Goal: Information Seeking & Learning: Learn about a topic

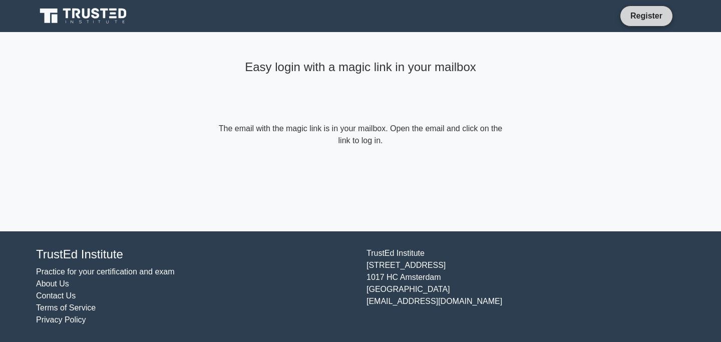
click at [652, 14] on link "Register" at bounding box center [646, 16] width 44 height 13
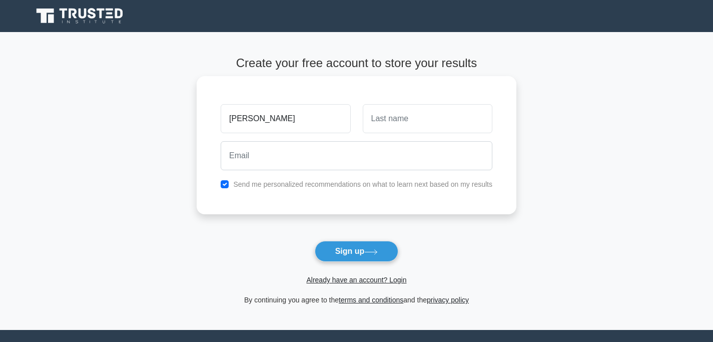
type input "rishabh"
type input "mishra"
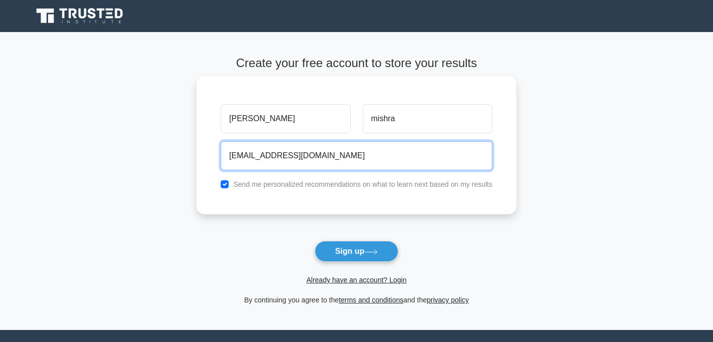
type input "mishrarishabh720@yahoo.com"
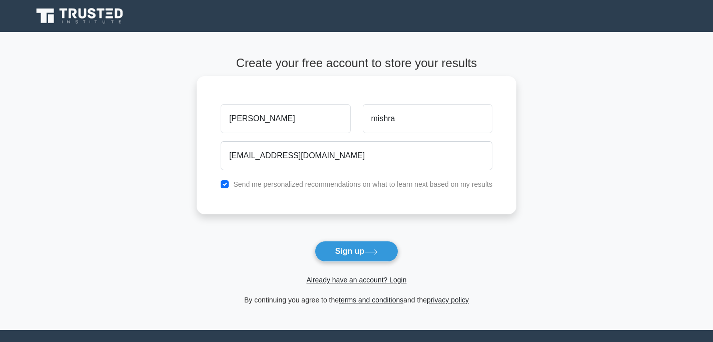
click at [361, 185] on label "Send me personalized recommendations on what to learn next based on my results" at bounding box center [362, 184] width 259 height 8
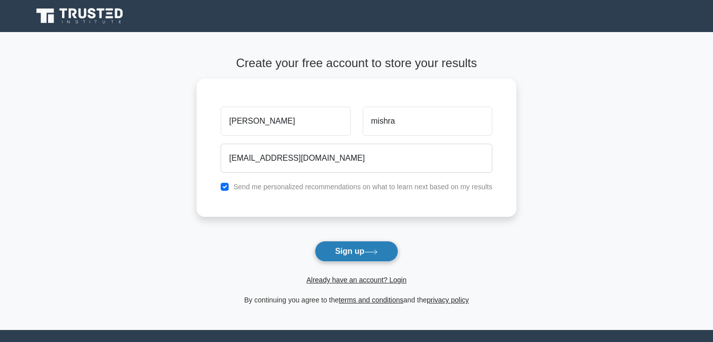
click at [369, 250] on icon at bounding box center [371, 252] width 14 height 6
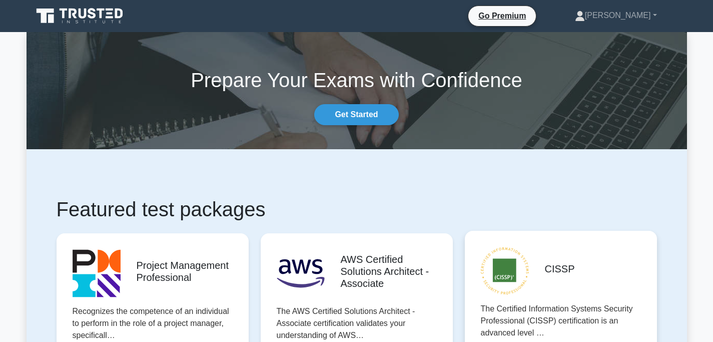
click at [655, 17] on link "[PERSON_NAME]" at bounding box center [616, 16] width 130 height 20
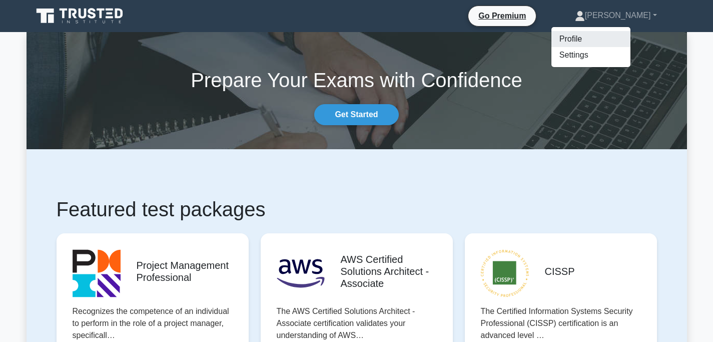
click at [623, 42] on link "Profile" at bounding box center [590, 39] width 79 height 16
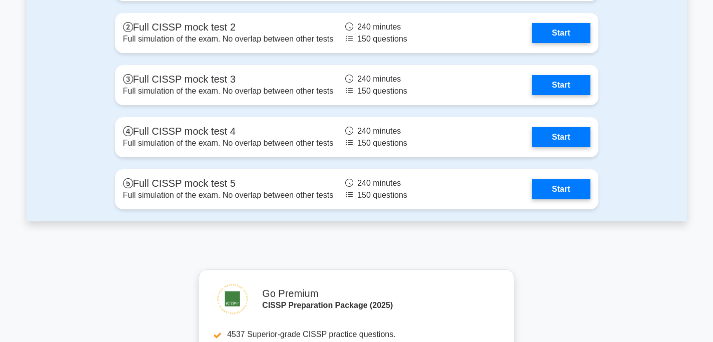
scroll to position [2538, 0]
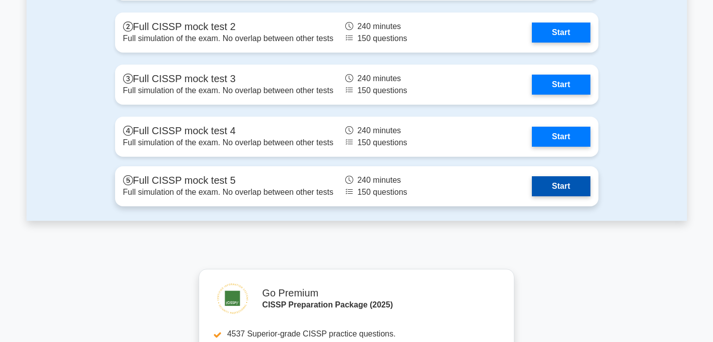
click at [553, 191] on link "Start" at bounding box center [561, 186] width 58 height 20
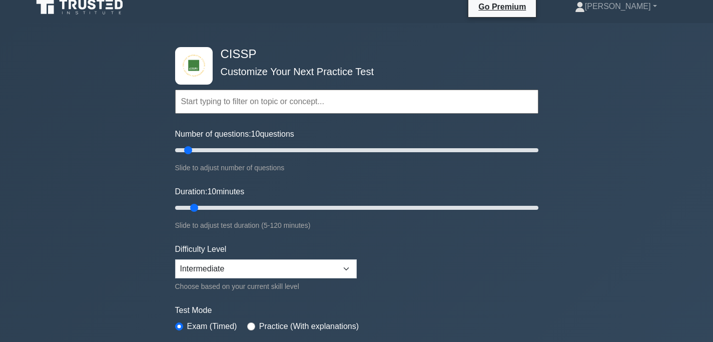
scroll to position [0, 0]
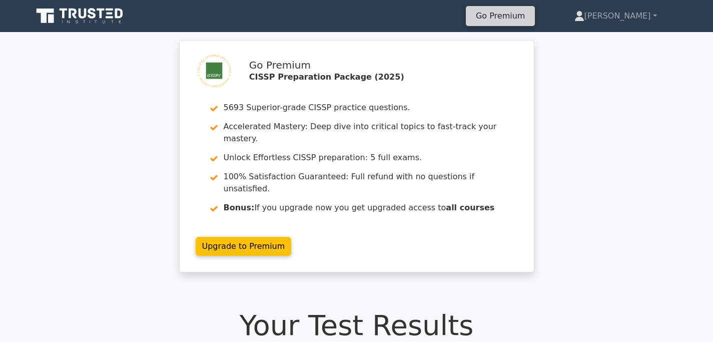
click at [521, 13] on link "Go Premium" at bounding box center [500, 16] width 61 height 14
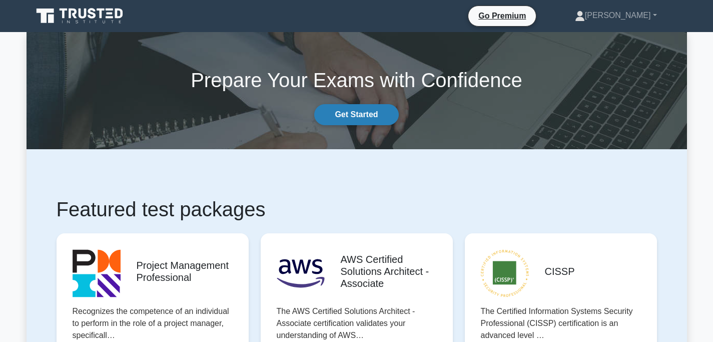
click at [370, 109] on link "Get Started" at bounding box center [356, 114] width 84 height 21
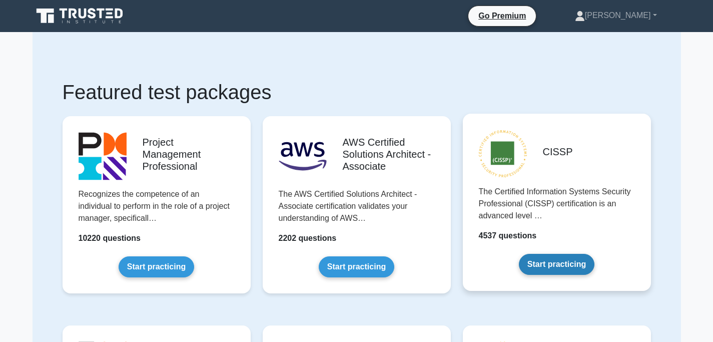
click at [575, 265] on link "Start practicing" at bounding box center [557, 264] width 76 height 21
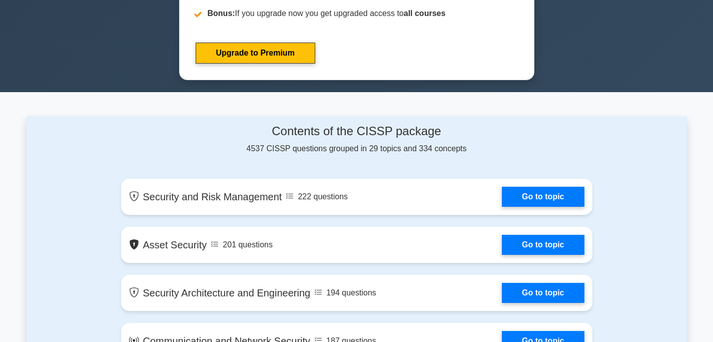
scroll to position [528, 0]
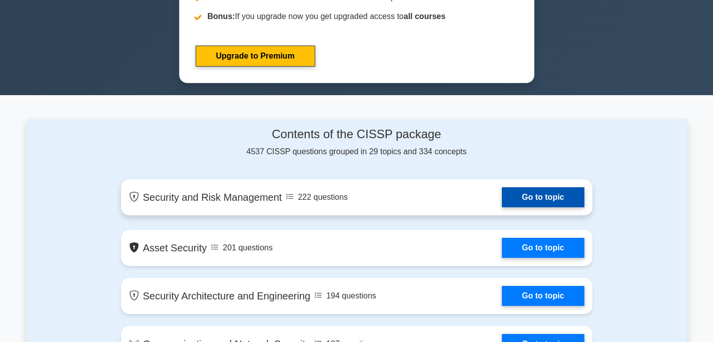
click at [536, 200] on link "Go to topic" at bounding box center [543, 197] width 82 height 20
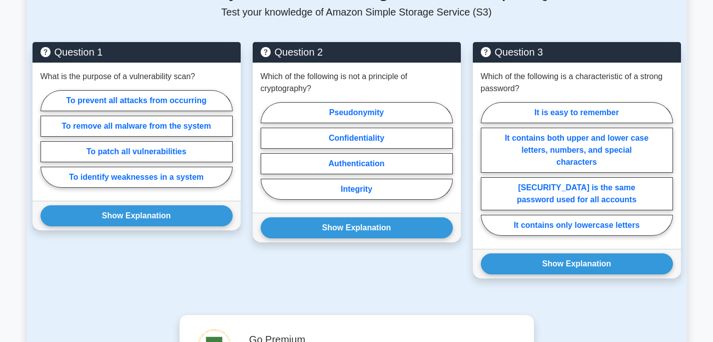
scroll to position [796, 0]
